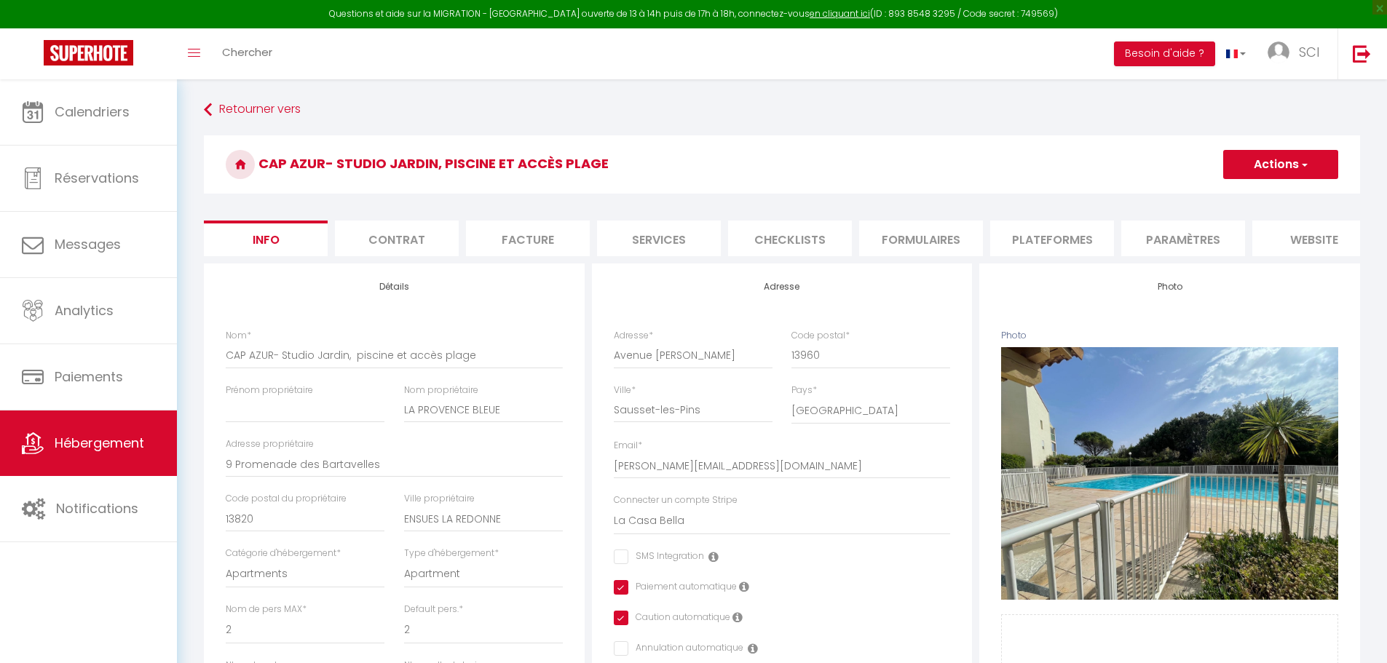
select select "2"
select select "1"
select select "15:00"
select select "20:00"
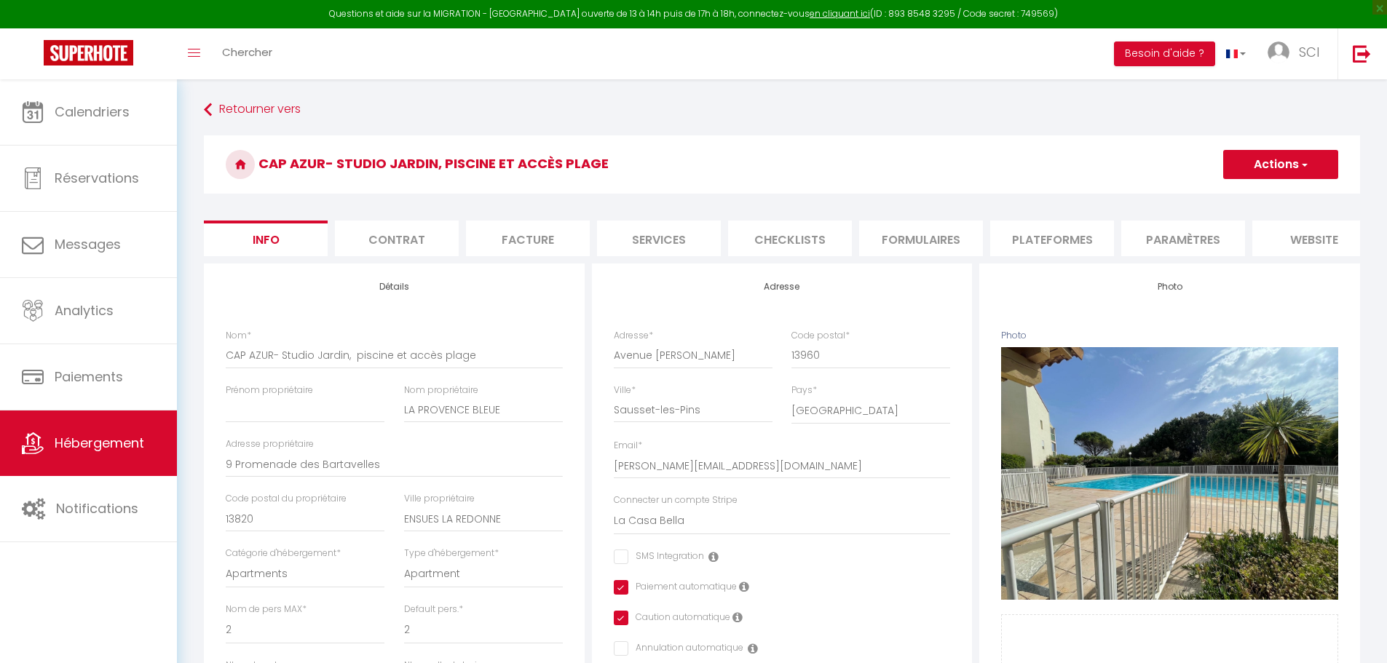
select select "10:00"
select select "30"
select select "120"
select select "15:00"
select select "15575"
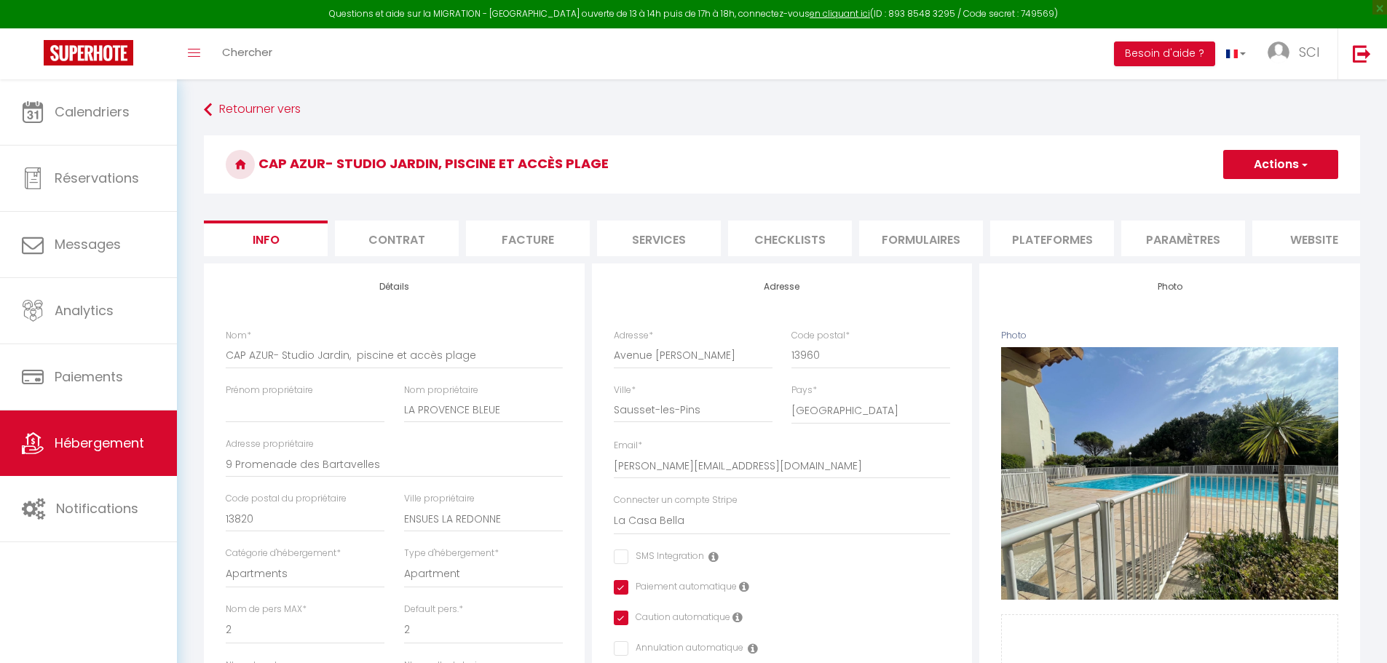
select select "28"
select select "3902"
